Goal: Transaction & Acquisition: Obtain resource

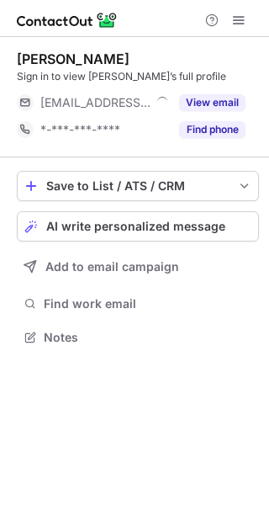
scroll to position [8, 8]
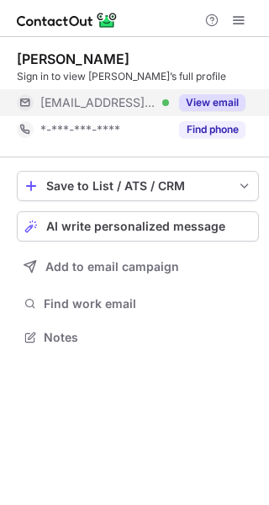
click at [201, 95] on button "View email" at bounding box center [212, 102] width 66 height 17
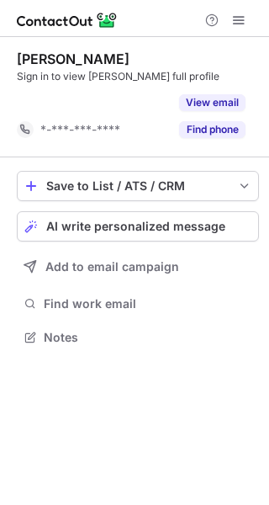
scroll to position [298, 269]
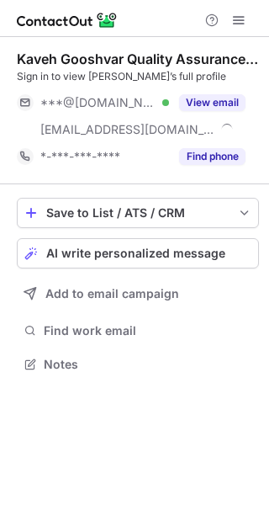
scroll to position [352, 269]
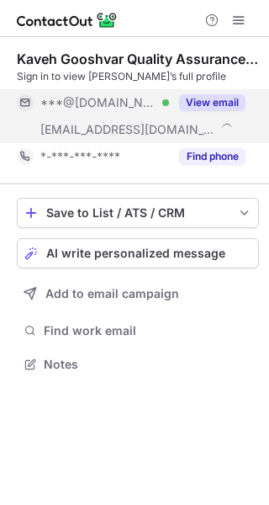
click at [219, 98] on button "View email" at bounding box center [212, 102] width 66 height 17
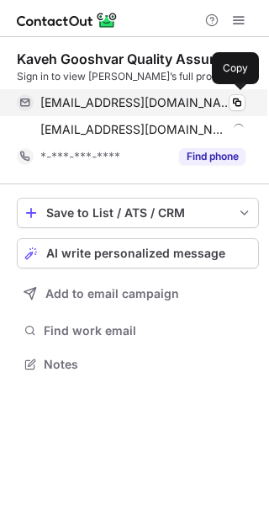
click at [140, 109] on span "kaveh_g1982@yahoo.com" at bounding box center [136, 102] width 193 height 15
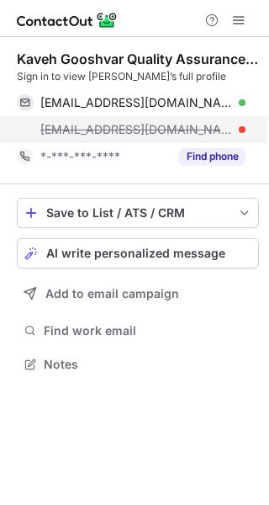
click at [179, 136] on span "kaveh@brymarkgroup.com" at bounding box center [136, 129] width 193 height 15
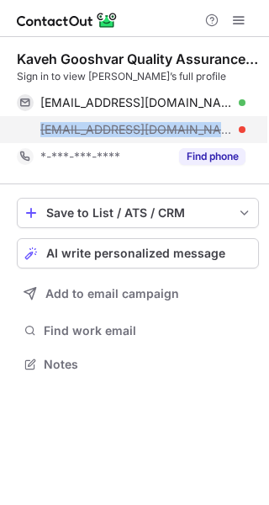
click at [179, 136] on span "kaveh@brymarkgroup.com" at bounding box center [136, 129] width 193 height 15
copy span "kaveh@brymarkgroup.com"
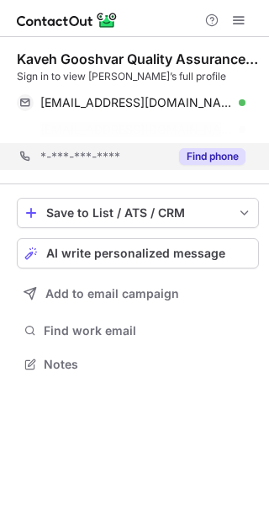
scroll to position [325, 269]
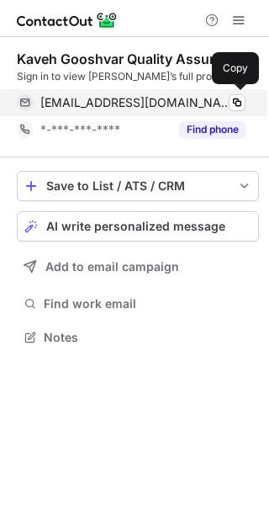
click at [125, 114] on div "kaveh_g1982@yahoo.com Verified Copy" at bounding box center [131, 102] width 229 height 27
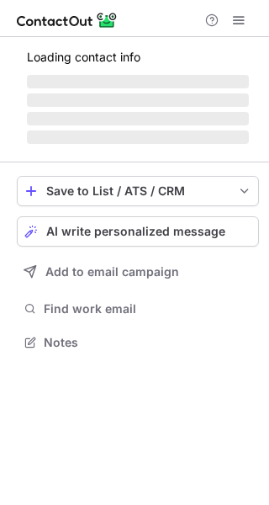
scroll to position [8, 8]
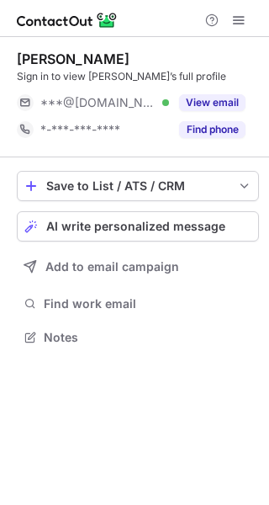
scroll to position [325, 269]
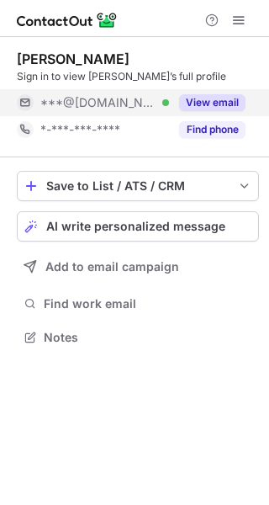
click at [130, 100] on span "***@[DOMAIN_NAME]" at bounding box center [98, 102] width 116 height 15
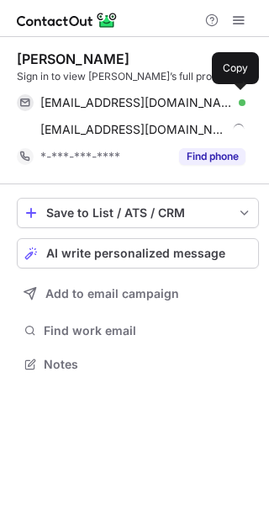
click at [211, 100] on div "anikleblanc@hotmail.com Verified" at bounding box center [142, 102] width 205 height 15
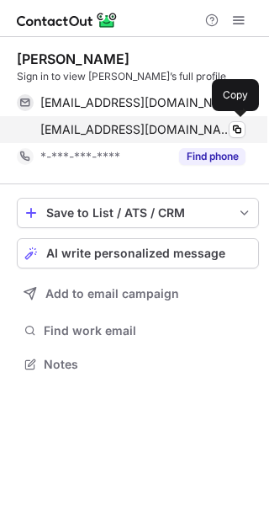
click at [139, 127] on span "anik@thecabinetconnection.ca" at bounding box center [136, 129] width 193 height 15
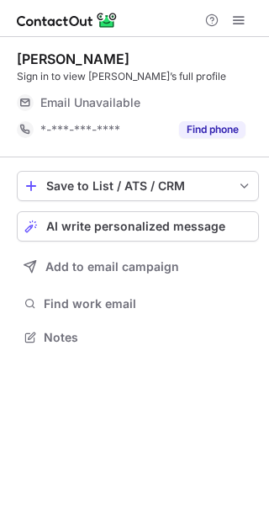
scroll to position [8, 8]
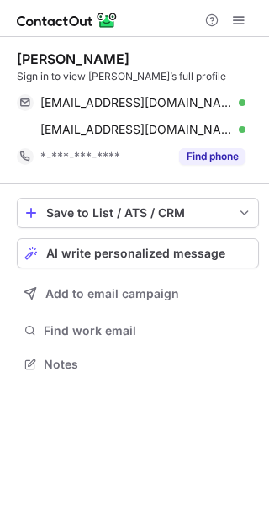
scroll to position [352, 269]
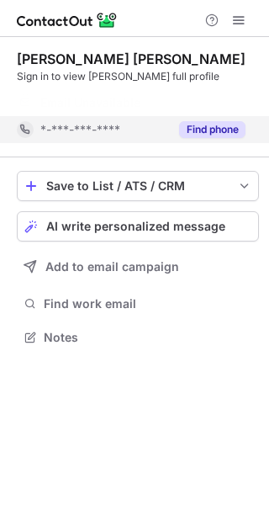
scroll to position [298, 269]
